Goal: Find specific page/section: Find specific page/section

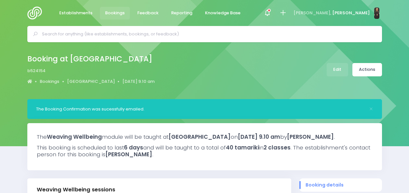
select select "5"
click at [215, 81] on div "Booking at Pukeatua School b524154 Bookings Pukeatua School 28 April 2026 9.10 …" at bounding box center [204, 70] width 371 height 34
click at [37, 14] on img at bounding box center [36, 13] width 19 height 13
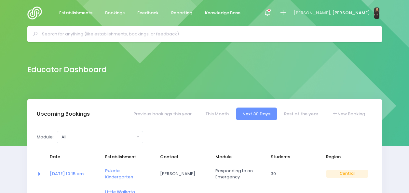
select select "5"
click at [134, 36] on input "text" at bounding box center [207, 34] width 331 height 10
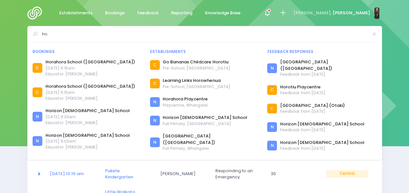
type input "h"
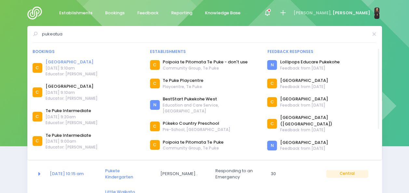
type input "pukeatua"
click at [63, 63] on link "[GEOGRAPHIC_DATA]" at bounding box center [72, 62] width 52 height 7
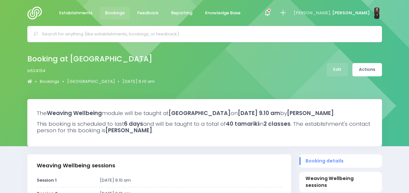
select select "5"
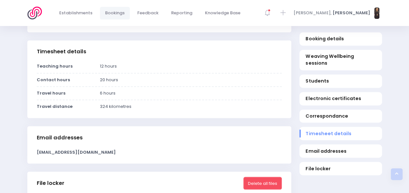
scroll to position [534, 0]
